Goal: Find specific page/section: Find specific page/section

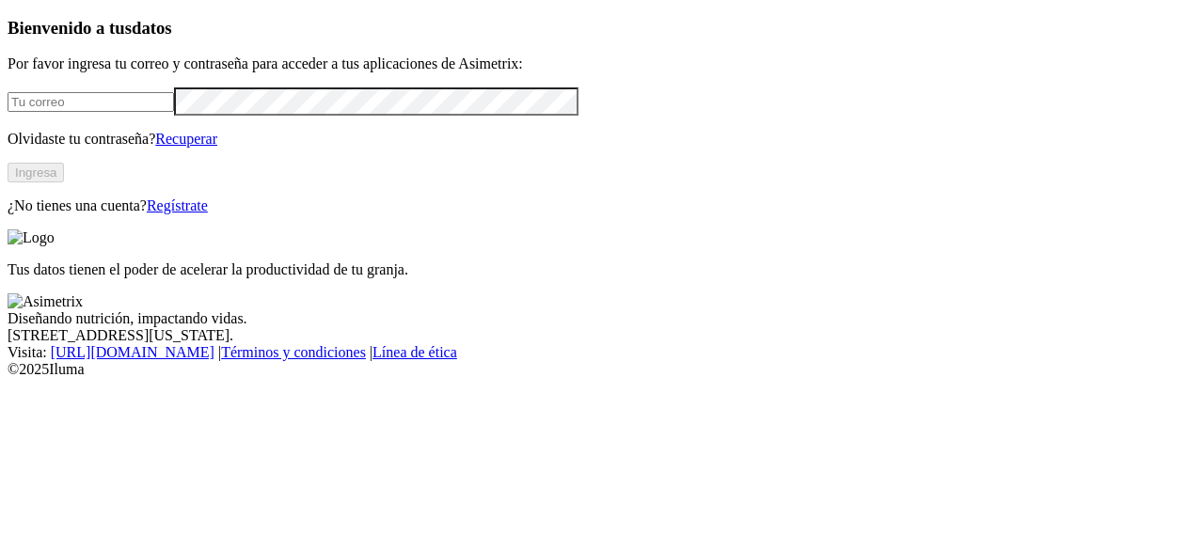
type input "[PERSON_NAME][EMAIL_ADDRESS][PERSON_NAME][DOMAIN_NAME]"
click at [64, 182] on button "Ingresa" at bounding box center [36, 173] width 56 height 20
